Goal: Information Seeking & Learning: Learn about a topic

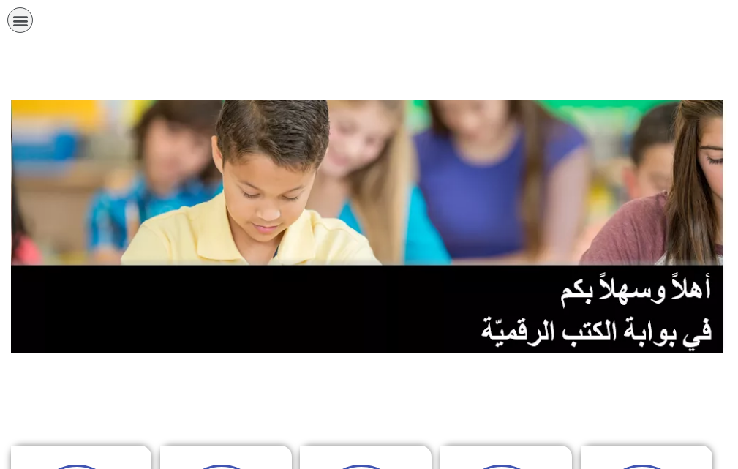
drag, startPoint x: 402, startPoint y: 394, endPoint x: 385, endPoint y: 361, distance: 37.0
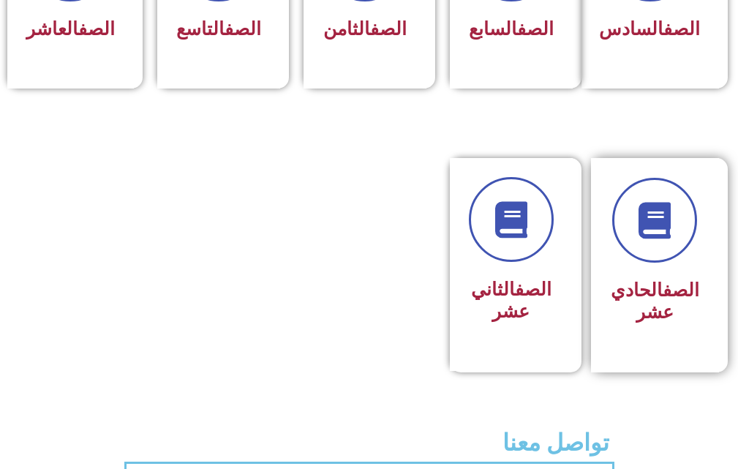
scroll to position [878, 0]
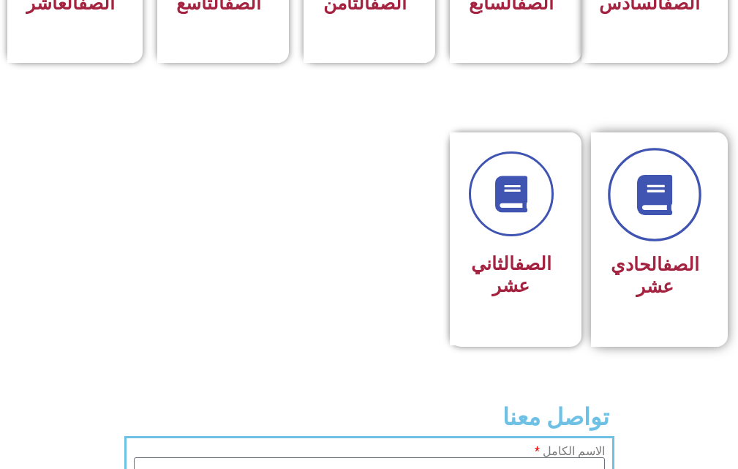
click at [645, 215] on icon at bounding box center [655, 195] width 40 height 40
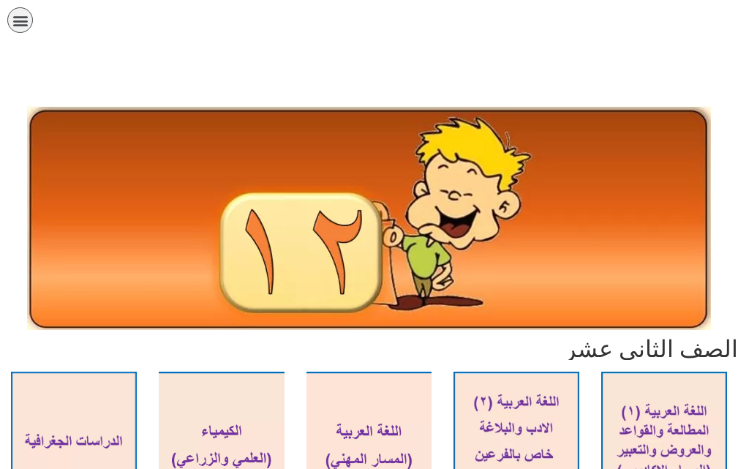
drag, startPoint x: 23, startPoint y: 26, endPoint x: 150, endPoint y: 234, distance: 243.8
click at [23, 29] on div "תפריט" at bounding box center [20, 20] width 26 height 26
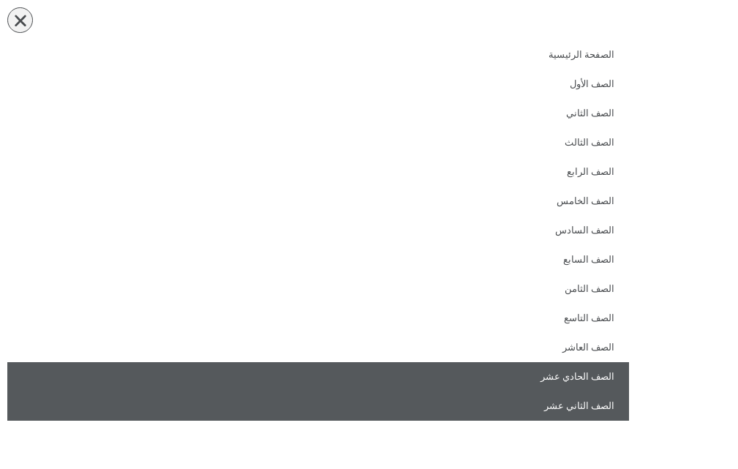
click at [501, 371] on link "الصف الحادي عشر" at bounding box center [318, 376] width 622 height 29
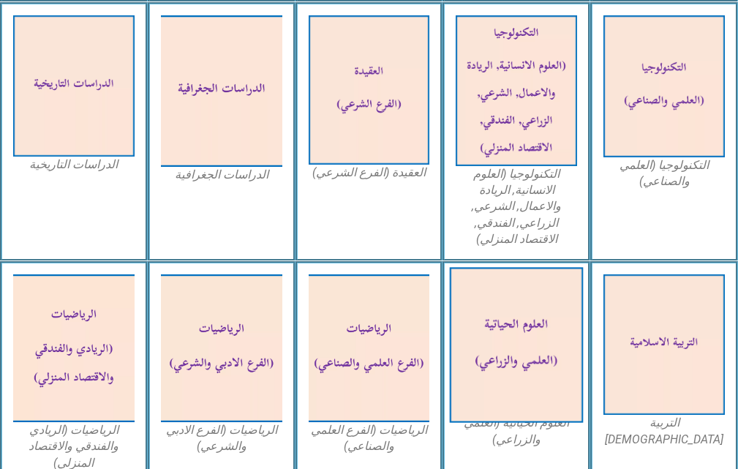
scroll to position [1171, 0]
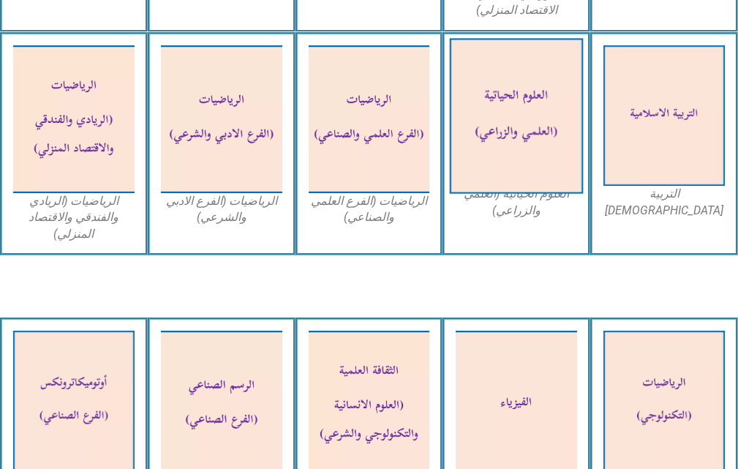
click at [525, 129] on img at bounding box center [516, 115] width 133 height 155
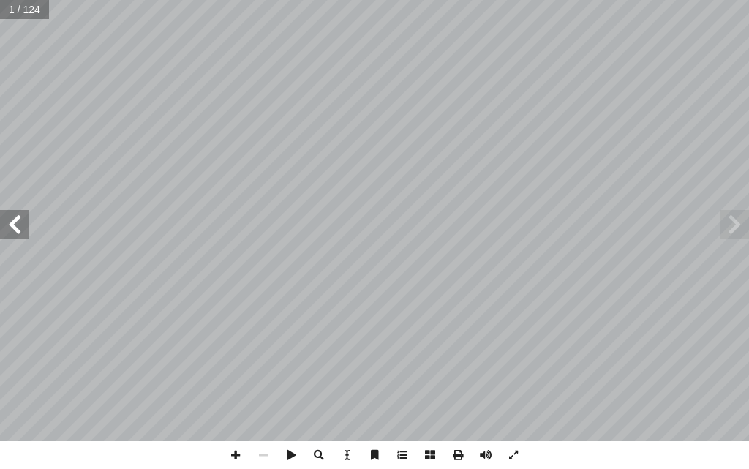
click at [25, 233] on span at bounding box center [14, 224] width 29 height 29
click at [24, 232] on span at bounding box center [14, 224] width 29 height 29
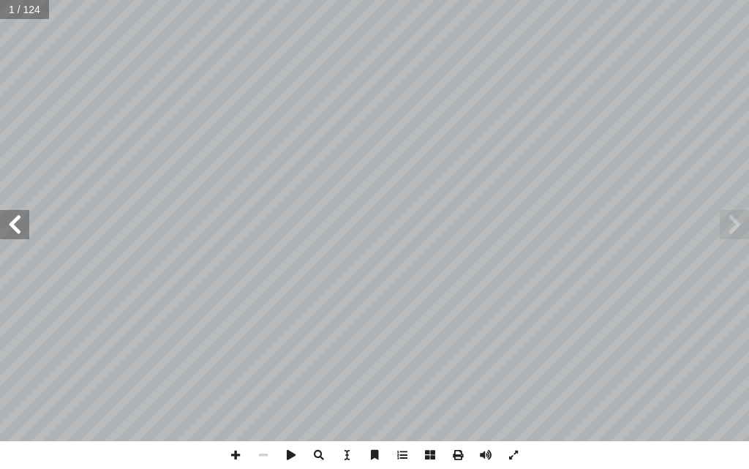
click at [23, 231] on span at bounding box center [14, 224] width 29 height 29
click at [23, 232] on span at bounding box center [14, 224] width 29 height 29
click at [24, 234] on span at bounding box center [14, 224] width 29 height 29
click at [24, 233] on span at bounding box center [14, 224] width 29 height 29
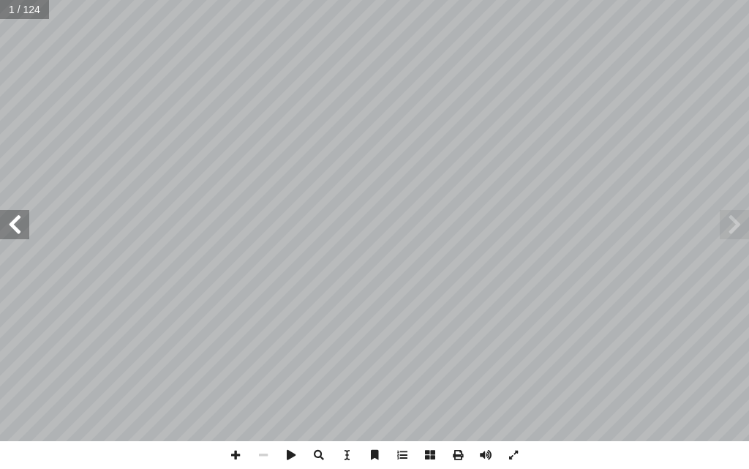
click at [27, 238] on div "العـــلوم الحياتيـــة ا) ً د. [PERSON_NAME] (منسق بو الطيب أ ا . [PERSON_NAME] …" at bounding box center [374, 220] width 749 height 441
click at [26, 235] on span at bounding box center [14, 224] width 29 height 29
drag, startPoint x: 26, startPoint y: 236, endPoint x: 21, endPoint y: 228, distance: 9.2
click at [22, 227] on span at bounding box center [14, 224] width 29 height 29
click at [21, 227] on span at bounding box center [14, 224] width 29 height 29
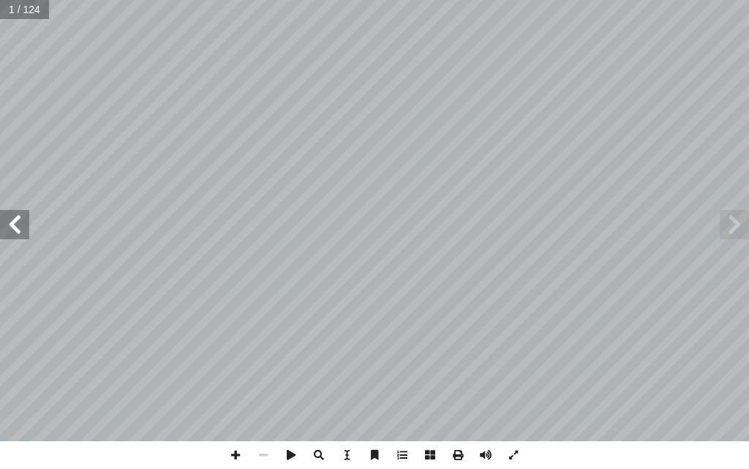
click at [21, 227] on span at bounding box center [14, 224] width 29 height 29
click at [20, 227] on span at bounding box center [14, 224] width 29 height 29
click at [18, 224] on span at bounding box center [14, 224] width 29 height 29
drag, startPoint x: 16, startPoint y: 230, endPoint x: 0, endPoint y: 238, distance: 18.0
click at [7, 222] on span at bounding box center [14, 224] width 29 height 29
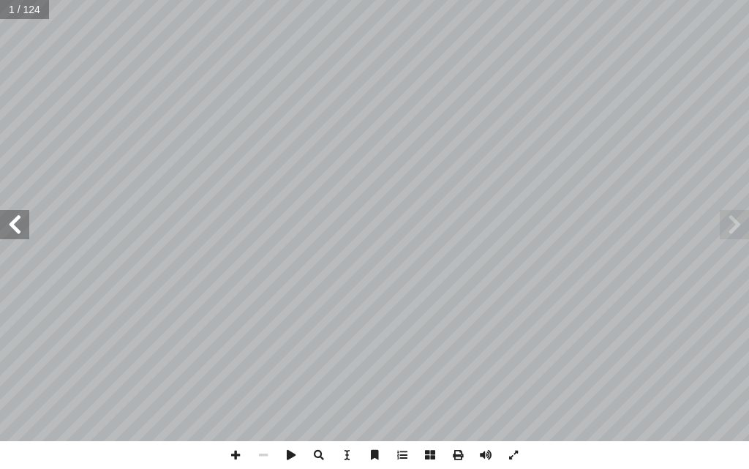
click at [0, 236] on div "العـــلوم الحياتيـــة ا) ً د. [PERSON_NAME] (منسق بو الطيب أ ا . [PERSON_NAME] …" at bounding box center [374, 220] width 749 height 441
drag, startPoint x: 10, startPoint y: 236, endPoint x: 5, endPoint y: 229, distance: 7.9
click at [5, 229] on span at bounding box center [14, 224] width 29 height 29
click at [25, 234] on span at bounding box center [14, 224] width 29 height 29
drag, startPoint x: 25, startPoint y: 232, endPoint x: 24, endPoint y: 223, distance: 8.8
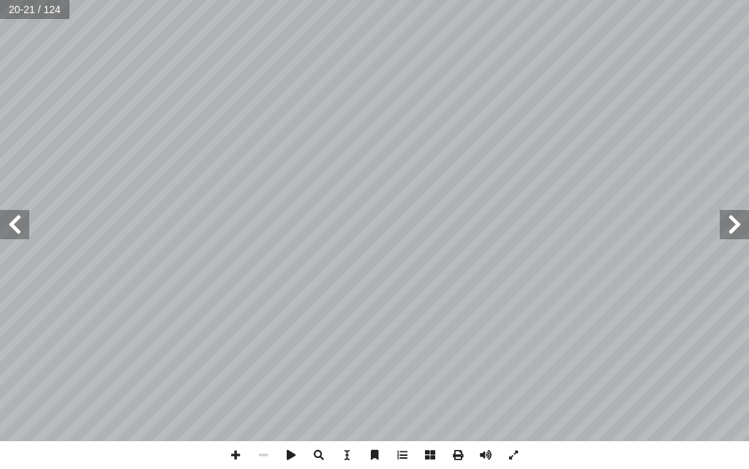
click at [25, 224] on span at bounding box center [14, 224] width 29 height 29
click at [12, 225] on span at bounding box center [14, 224] width 29 height 29
click at [18, 220] on span at bounding box center [14, 224] width 29 height 29
click at [19, 221] on span at bounding box center [14, 224] width 29 height 29
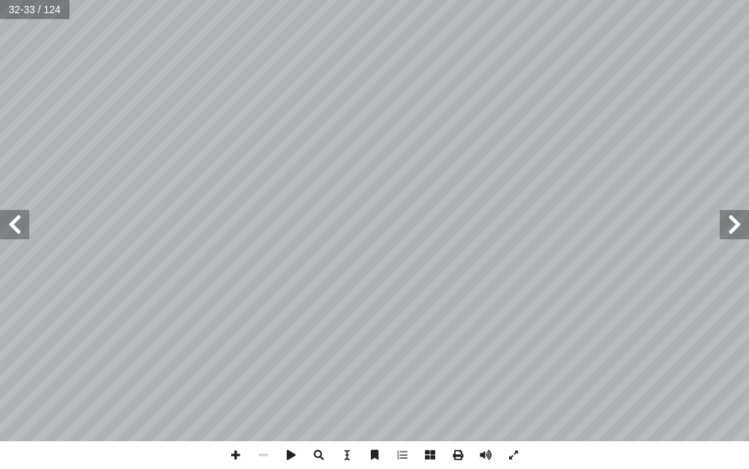
click at [722, 235] on span at bounding box center [734, 224] width 29 height 29
click at [733, 235] on span at bounding box center [734, 224] width 29 height 29
click at [732, 236] on span at bounding box center [734, 224] width 29 height 29
click at [239, 462] on span at bounding box center [236, 455] width 28 height 28
click at [743, 225] on span at bounding box center [734, 224] width 29 height 29
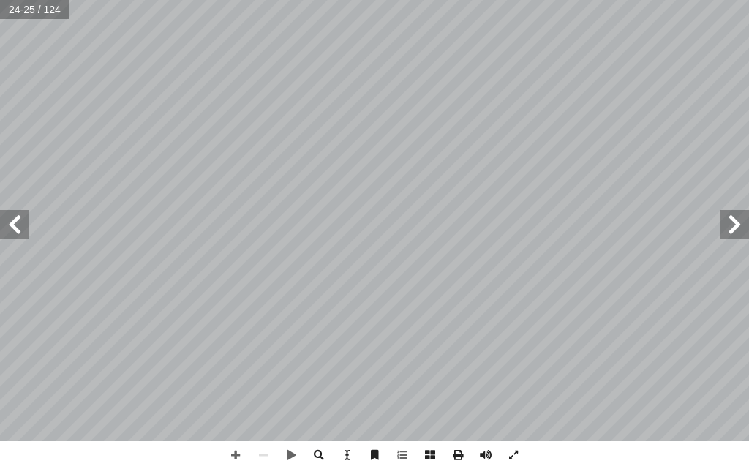
click at [14, 222] on span at bounding box center [14, 224] width 29 height 29
click at [233, 458] on span at bounding box center [236, 455] width 28 height 28
click at [237, 457] on span at bounding box center [236, 455] width 28 height 28
click at [266, 457] on span at bounding box center [264, 455] width 28 height 28
click at [238, 449] on span at bounding box center [236, 455] width 28 height 28
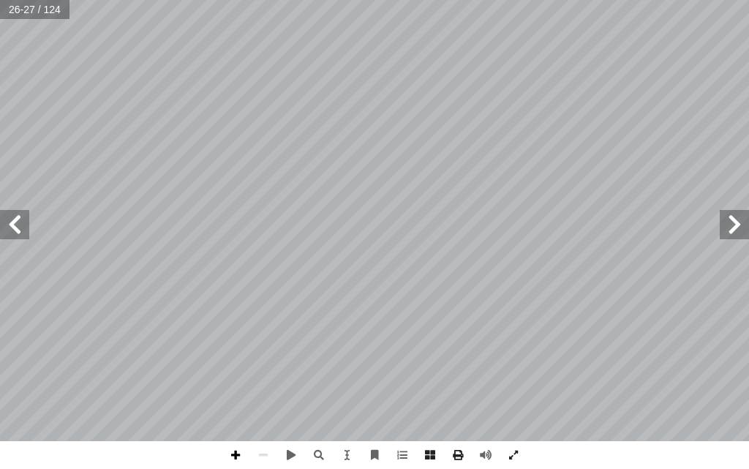
drag, startPoint x: 231, startPoint y: 453, endPoint x: 232, endPoint y: 444, distance: 8.8
click at [232, 453] on span at bounding box center [236, 455] width 28 height 28
drag, startPoint x: 242, startPoint y: 454, endPoint x: 244, endPoint y: 447, distance: 7.6
click at [242, 453] on span at bounding box center [236, 455] width 28 height 28
